Goal: Check status: Check status

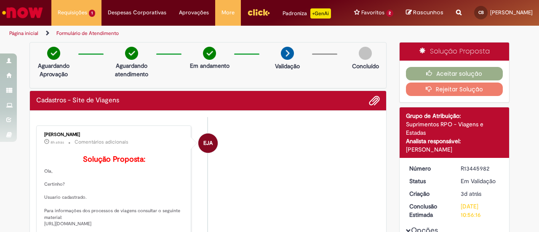
click at [20, 14] on img "Ir para a Homepage" at bounding box center [22, 12] width 43 height 17
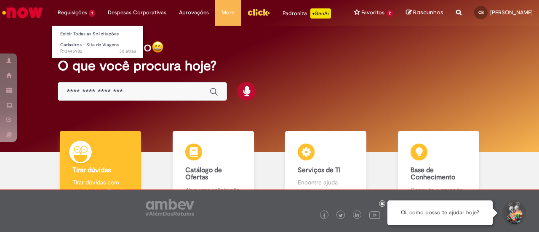
click at [75, 21] on li "Requisições 1 Exibir Todas as Solicitações Cadastros - Site de Viagens 3d atrás…" at bounding box center [76, 12] width 50 height 25
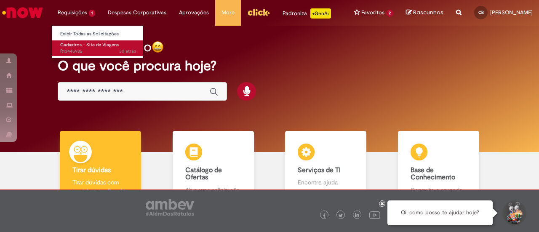
click at [77, 47] on span "Cadastros - Site de Viagens" at bounding box center [89, 45] width 59 height 6
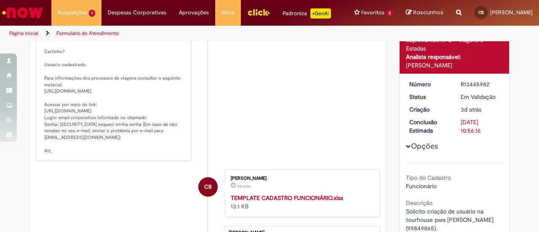
scroll to position [132, 0]
